Goal: Find specific page/section: Find specific page/section

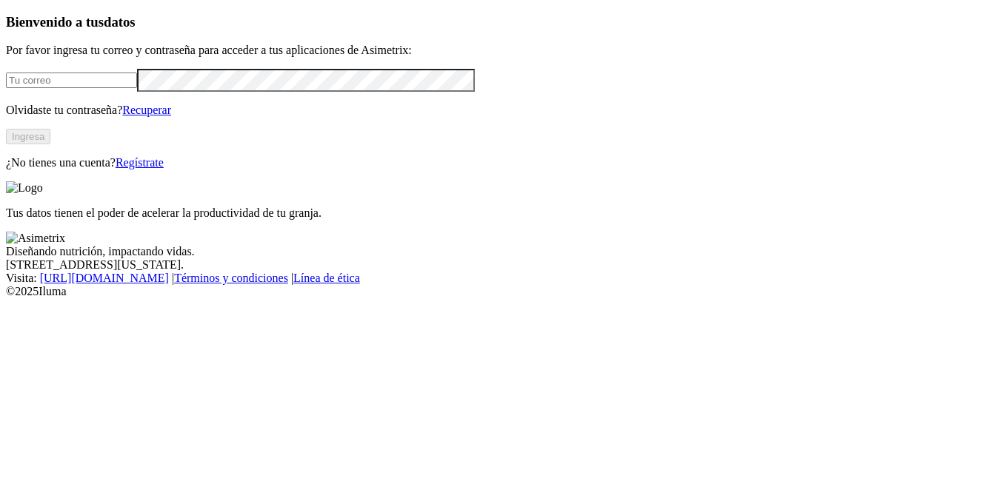
click at [137, 88] on input "email" at bounding box center [71, 81] width 131 height 16
type input "ebarrios@acondesa.com.co"
click at [50, 144] on button "Ingresa" at bounding box center [28, 137] width 44 height 16
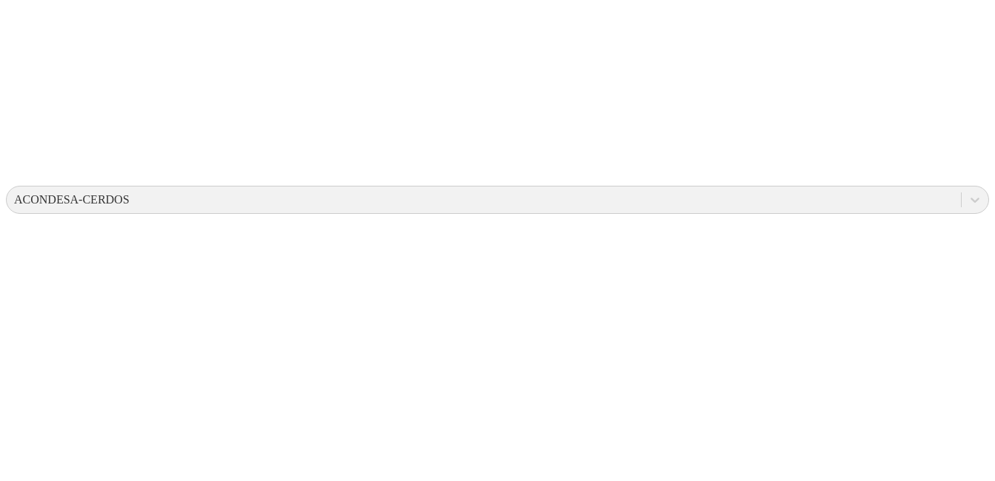
scroll to position [419, 0]
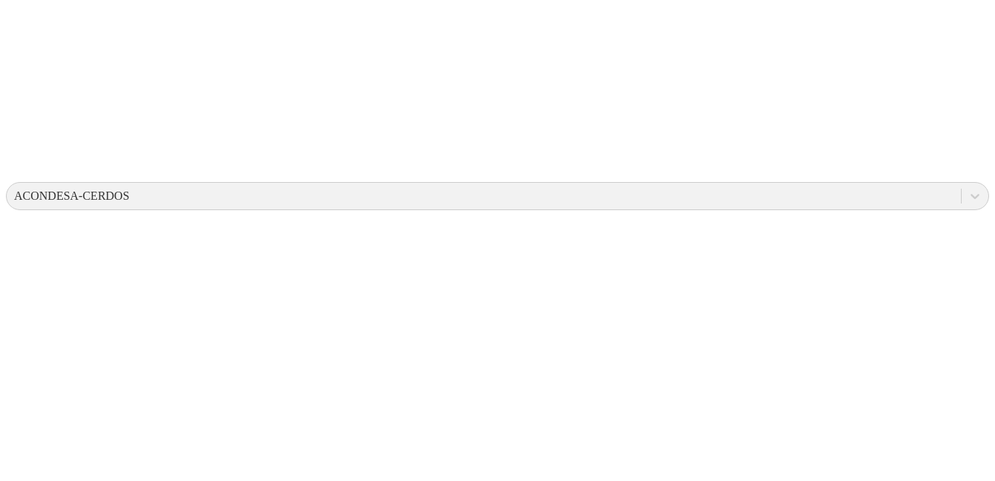
drag, startPoint x: 203, startPoint y: 157, endPoint x: 128, endPoint y: 152, distance: 75.0
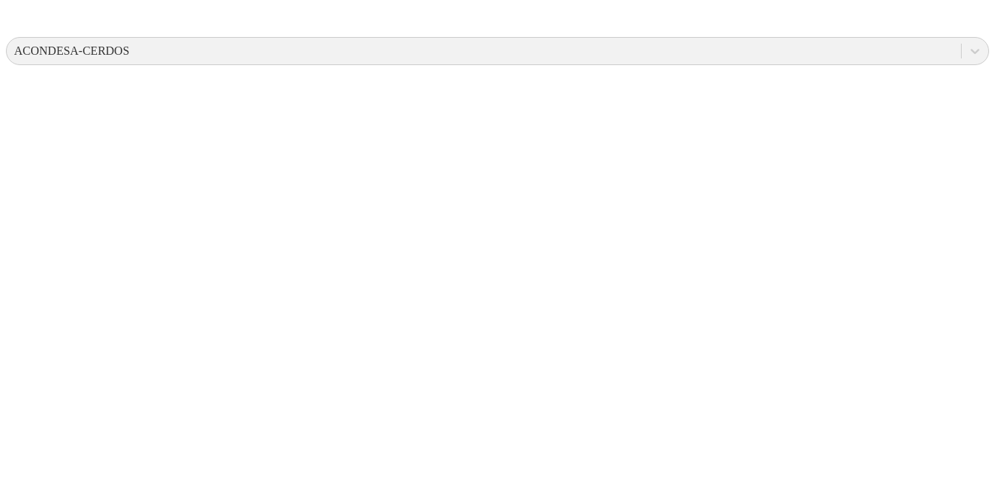
scroll to position [519, 0]
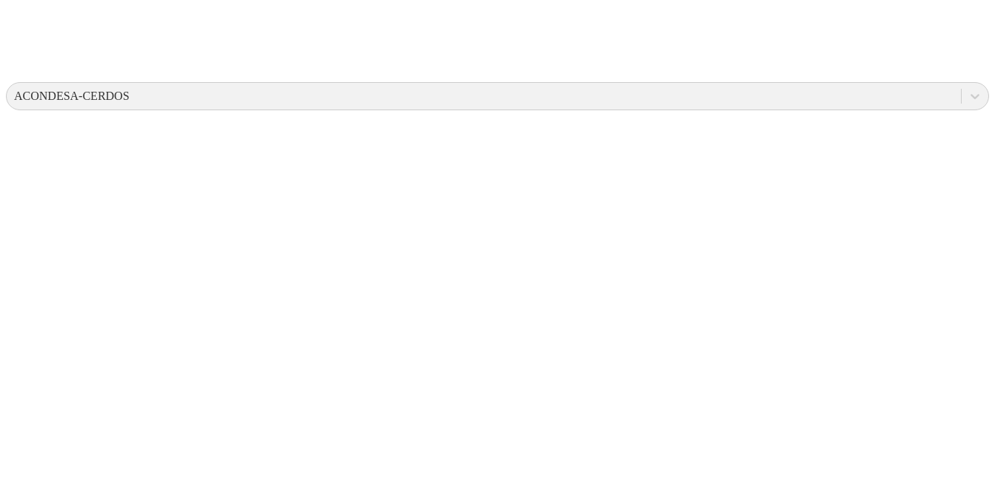
drag, startPoint x: 117, startPoint y: 307, endPoint x: 205, endPoint y: 307, distance: 88.1
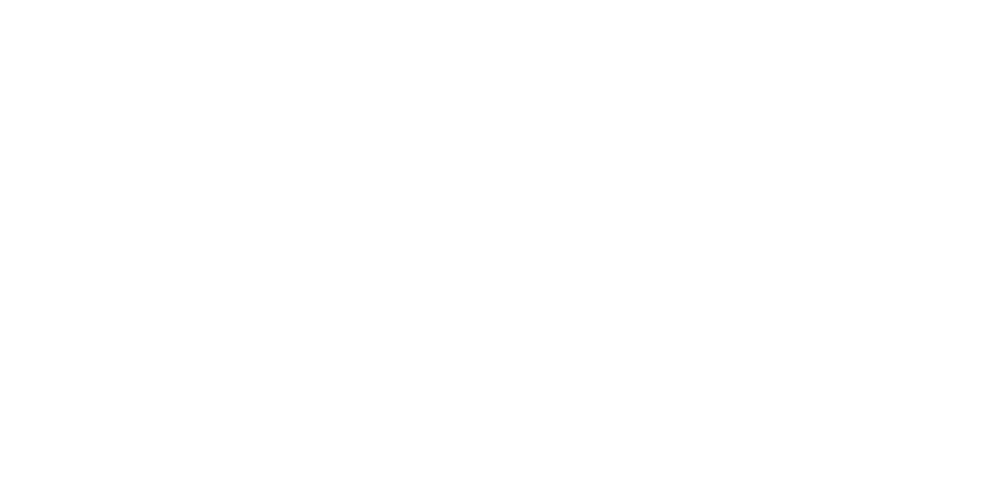
scroll to position [0, 0]
